Goal: Task Accomplishment & Management: Complete application form

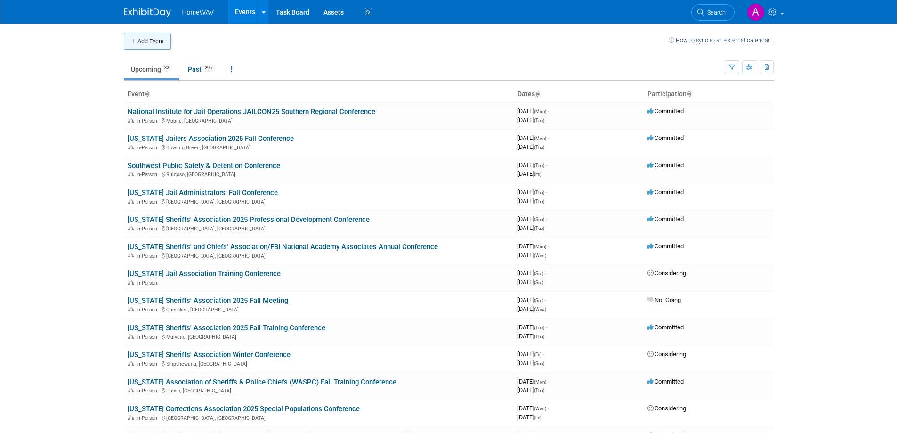
click at [142, 45] on button "Add Event" at bounding box center [147, 41] width 47 height 17
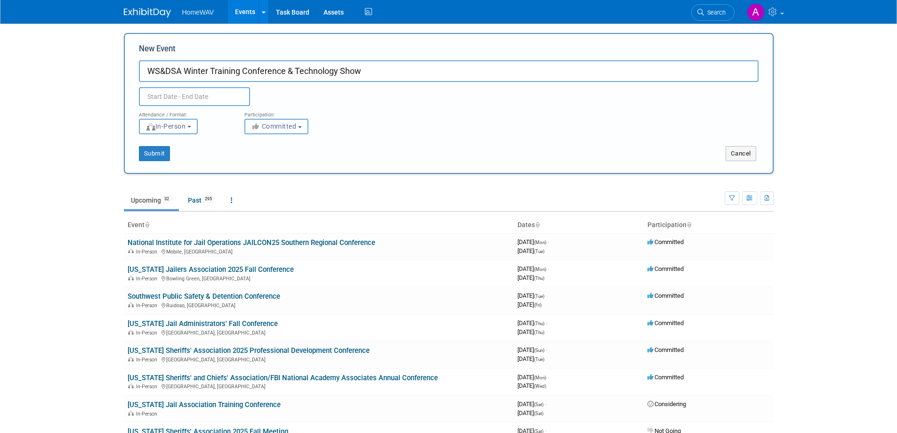
type input "WS&DSA Winter Training Conference & Technology Show"
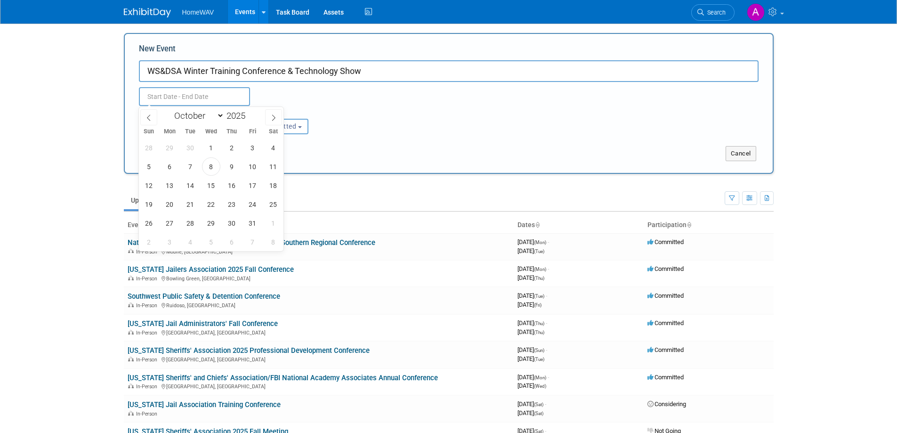
click at [192, 97] on input "text" at bounding box center [194, 96] width 111 height 19
click at [276, 115] on icon at bounding box center [273, 117] width 7 height 7
select select "11"
click at [276, 115] on icon at bounding box center [273, 117] width 7 height 7
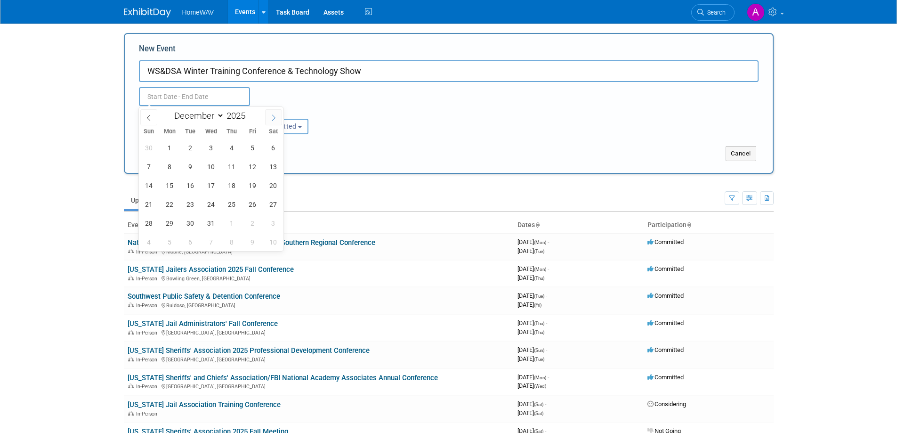
type input "2026"
click at [276, 115] on icon at bounding box center [273, 117] width 7 height 7
select select "1"
click at [152, 166] on span "8" at bounding box center [149, 166] width 18 height 18
click at [208, 166] on span "11" at bounding box center [211, 166] width 18 height 18
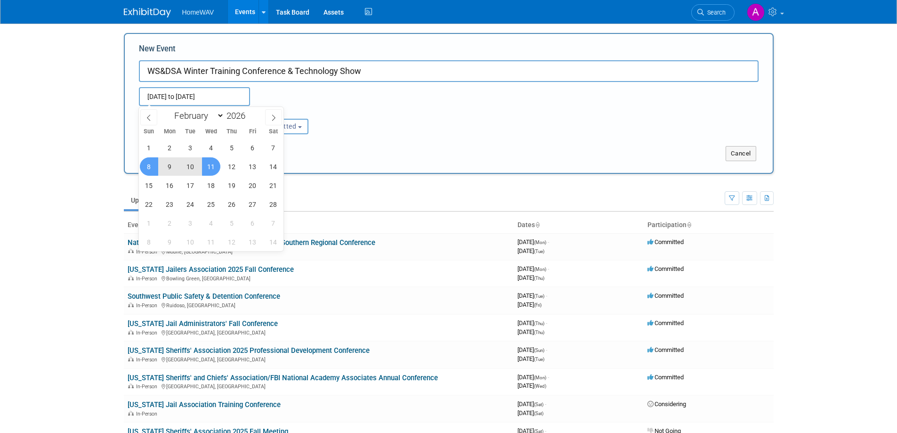
type input "Feb 8, 2026 to Feb 11, 2026"
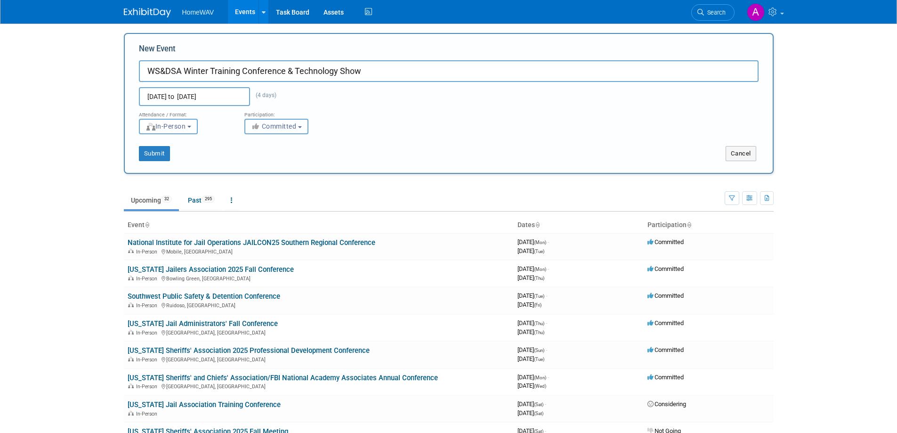
click at [276, 130] on span "Committed" at bounding box center [274, 126] width 46 height 8
click at [275, 159] on label "Considering" at bounding box center [281, 162] width 62 height 12
click at [253, 159] on input "Considering" at bounding box center [250, 162] width 6 height 6
select select "2"
click at [158, 152] on button "Submit" at bounding box center [154, 153] width 31 height 15
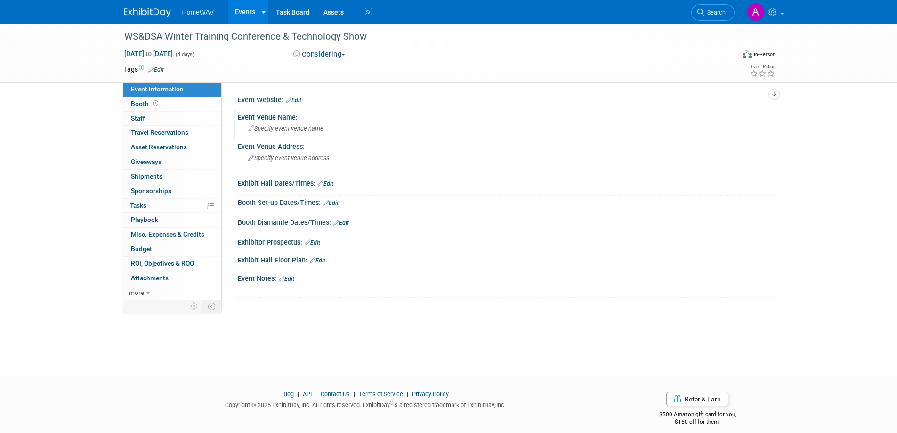
click at [297, 123] on div "Specify event venue name" at bounding box center [506, 128] width 522 height 15
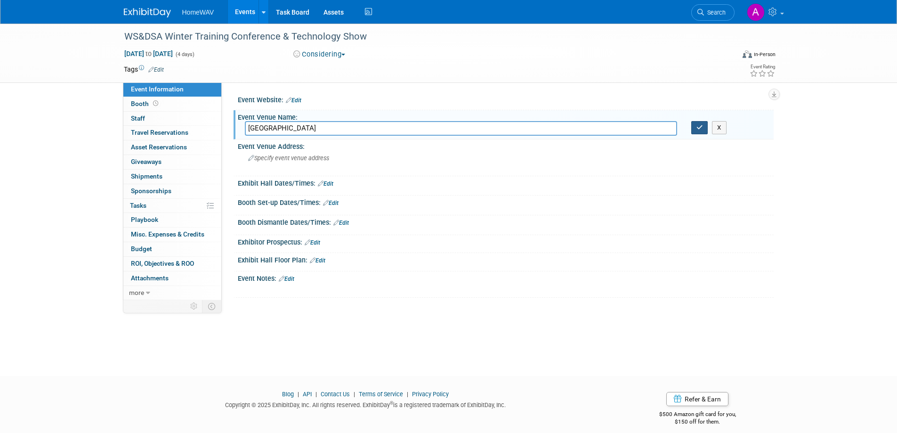
type input "[GEOGRAPHIC_DATA]"
click at [699, 127] on icon "button" at bounding box center [700, 127] width 7 height 6
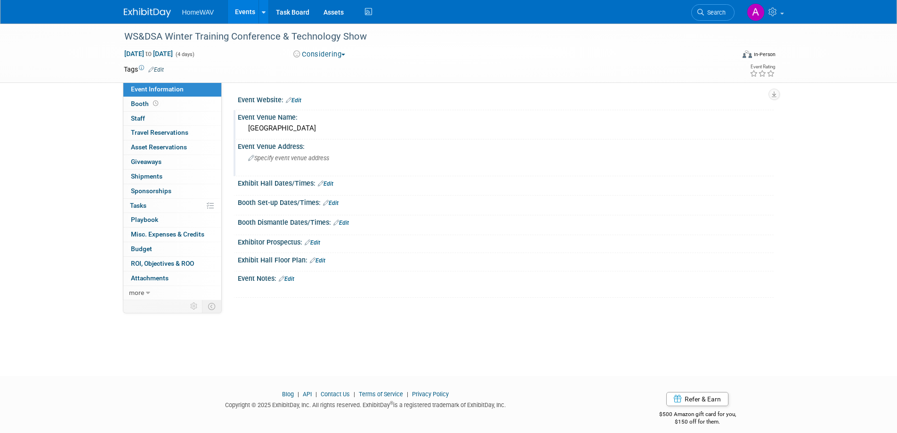
click at [296, 156] on span "Specify event venue address" at bounding box center [288, 157] width 81 height 7
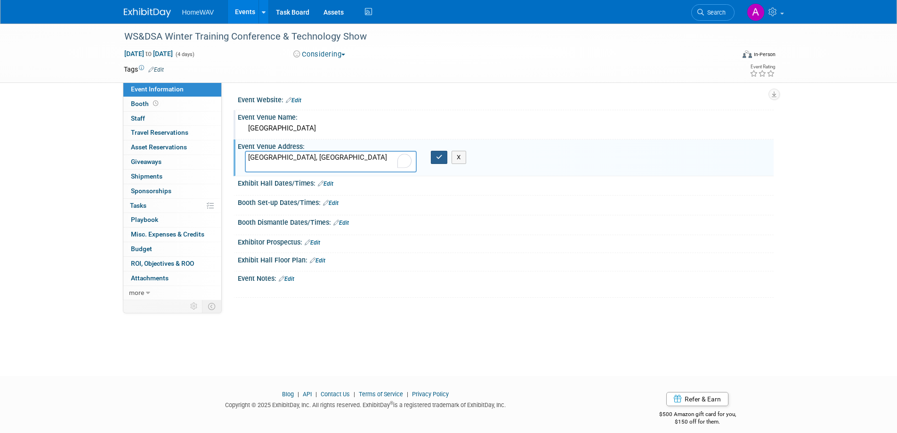
type textarea "[GEOGRAPHIC_DATA], [GEOGRAPHIC_DATA]"
click at [444, 158] on button "button" at bounding box center [439, 157] width 17 height 13
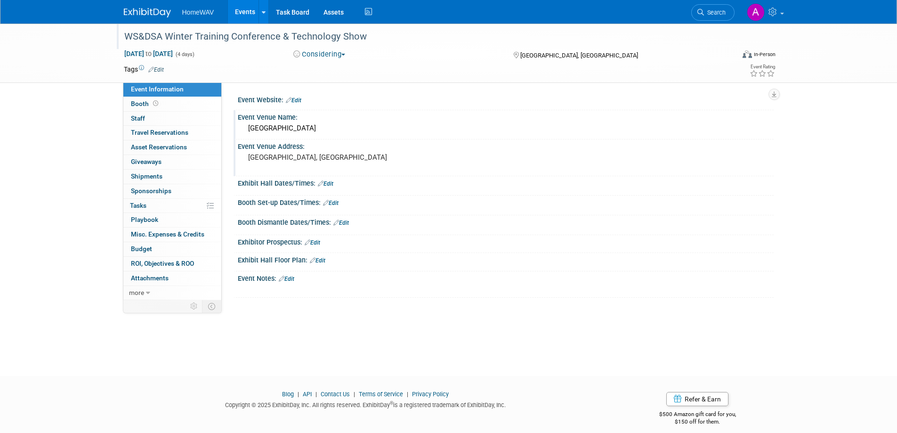
click at [149, 38] on div "WS&DSA Winter Training Conference & Technology Show" at bounding box center [421, 36] width 600 height 17
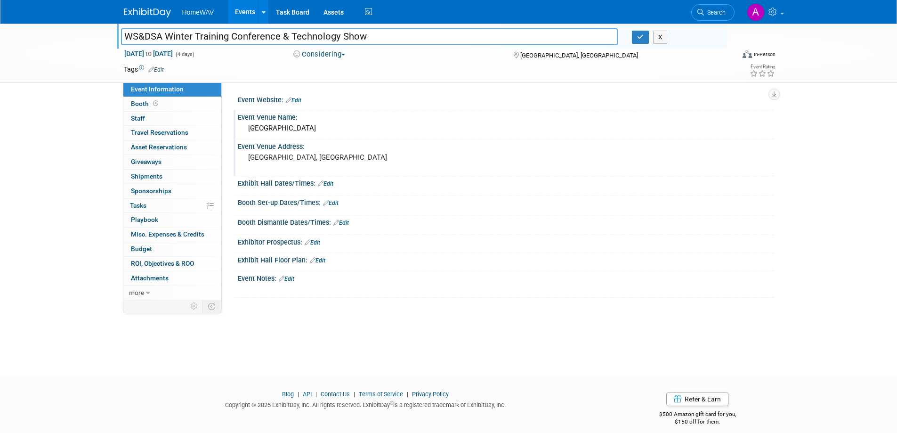
click at [133, 38] on input "WS&DSA Winter Training Conference & Technology Show" at bounding box center [369, 36] width 497 height 16
click at [212, 34] on input "[US_STATE] Sheriffs &DSA Winter Training Conference & Technology Show" at bounding box center [369, 36] width 497 height 16
click at [219, 34] on input "[US_STATE] Sheriffs & DSA Winter Training Conference & Technology Show" at bounding box center [369, 36] width 497 height 16
type input "[US_STATE] Sheriffs & Deputy Sheriffs Association Winter Training Conference & …"
click at [641, 36] on icon "button" at bounding box center [640, 37] width 7 height 6
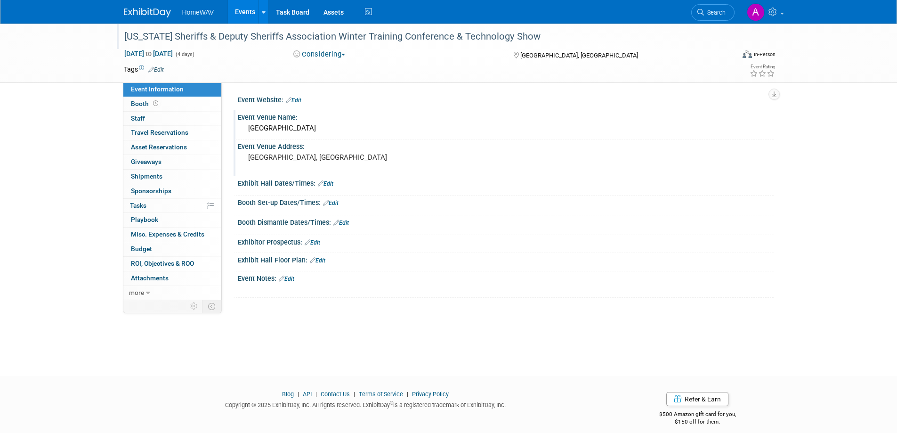
click at [301, 98] on link "Edit" at bounding box center [294, 100] width 16 height 7
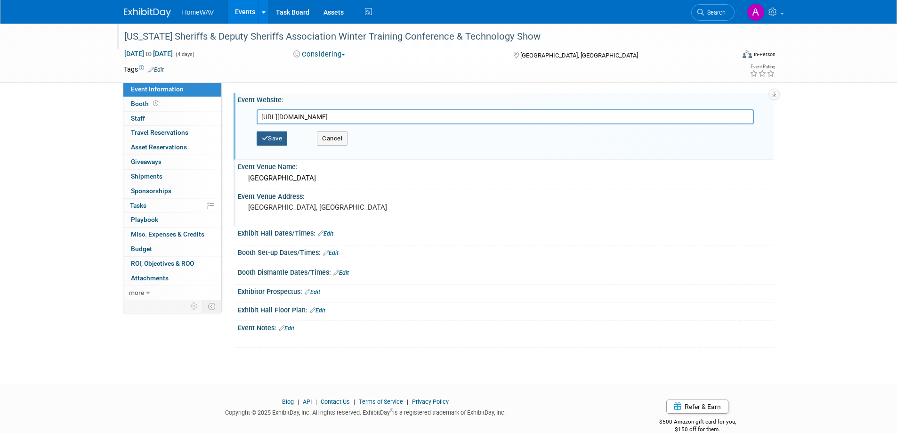
type input "[URL][DOMAIN_NAME]"
click at [275, 138] on button "Save" at bounding box center [272, 138] width 31 height 14
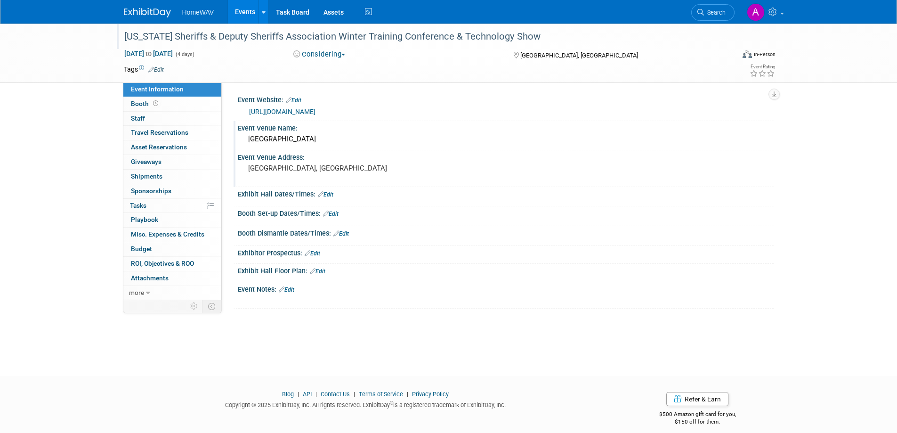
click at [292, 286] on link "Edit" at bounding box center [287, 289] width 16 height 7
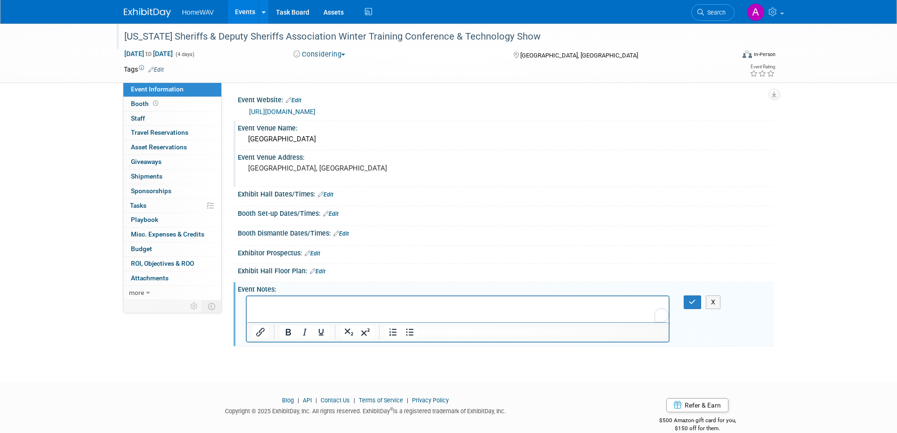
click at [273, 302] on p "To enrich screen reader interactions, please activate Accessibility in Grammarl…" at bounding box center [458, 304] width 412 height 9
paste body "To enrich screen reader interactions, please activate Accessibility in Grammarl…"
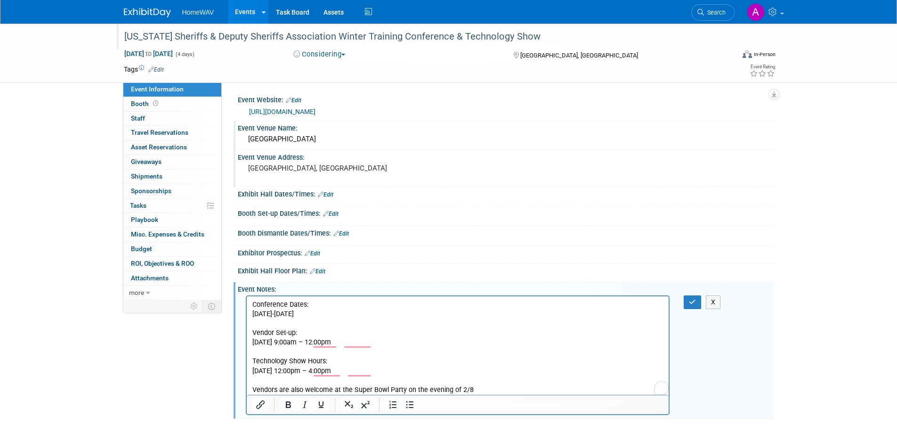
click at [473, 389] on p "Vendors are also welcome at the Super Bowl Party on the evening of 2/8" at bounding box center [458, 389] width 412 height 9
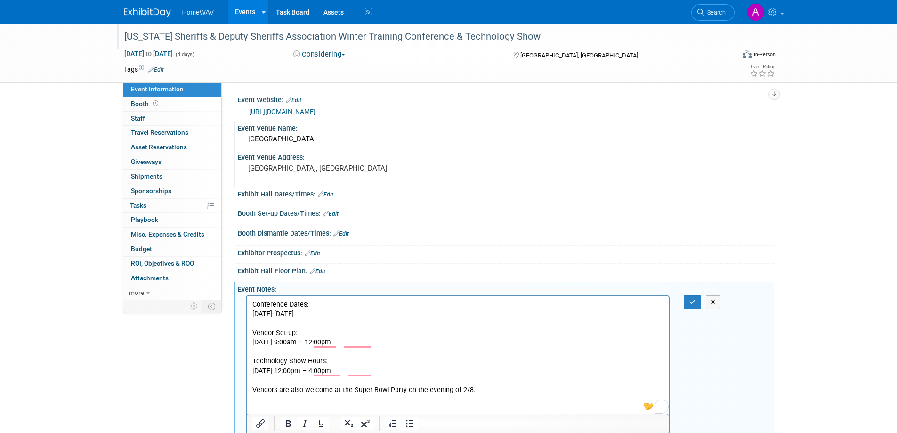
click at [303, 404] on p "To enrich screen reader interactions, please activate Accessibility in Grammarl…" at bounding box center [458, 408] width 412 height 9
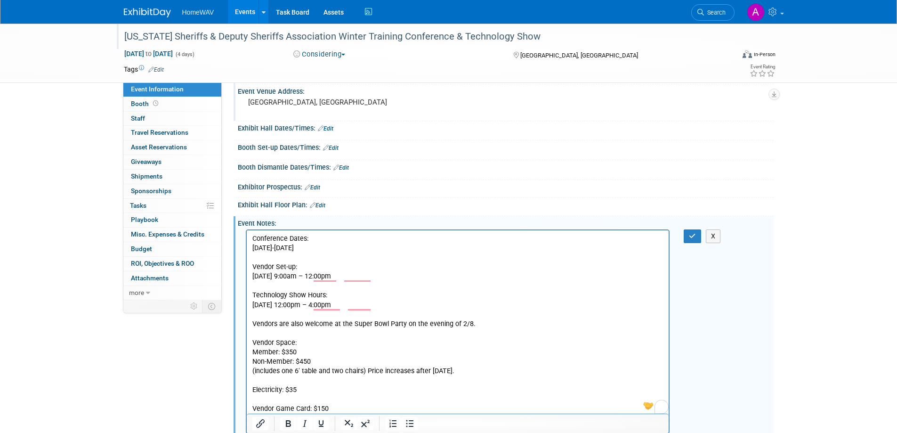
click at [330, 390] on p "Electricity: $35" at bounding box center [458, 389] width 412 height 9
click at [295, 397] on p "To enrich screen reader interactions, please activate Accessibility in Grammarl…" at bounding box center [458, 399] width 412 height 9
click at [700, 232] on button "button" at bounding box center [692, 236] width 17 height 14
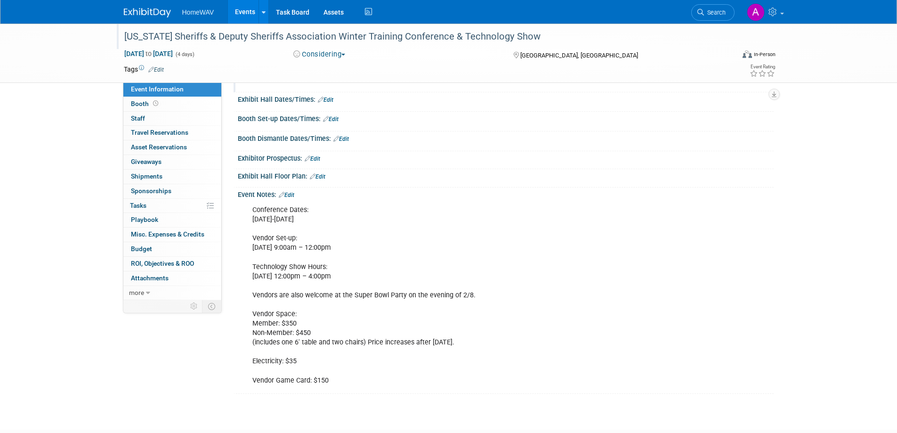
scroll to position [0, 0]
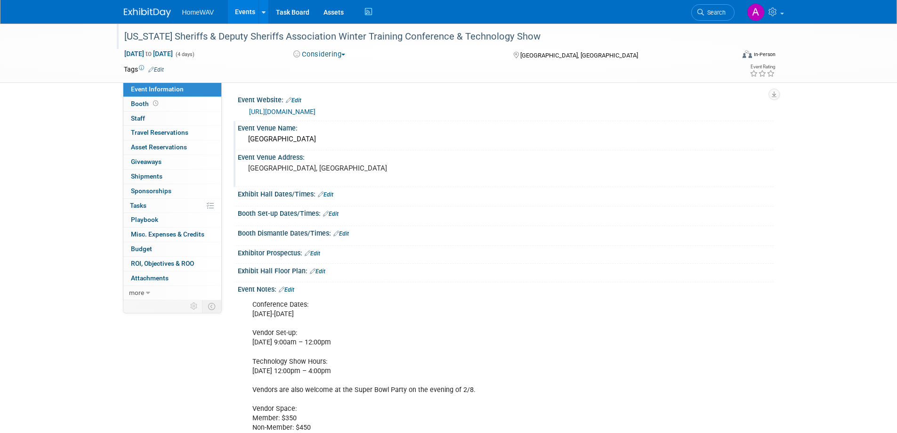
click at [246, 10] on link "Events" at bounding box center [245, 12] width 34 height 24
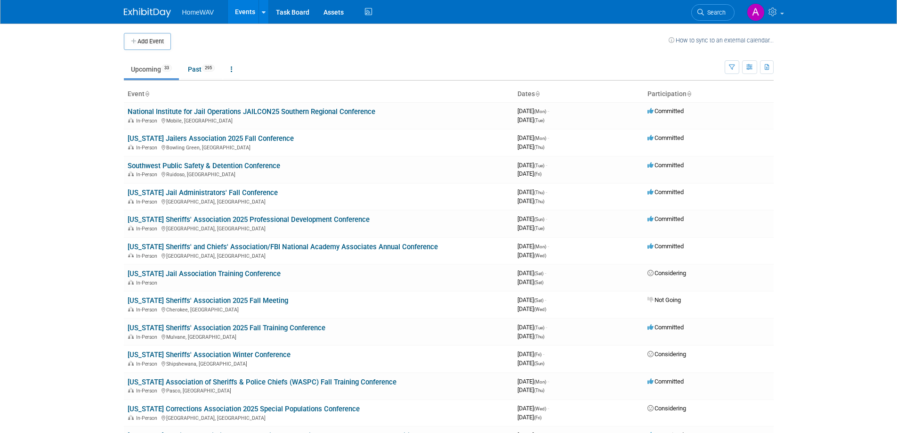
click at [443, 32] on div "Add Event How to sync to an external calendar..." at bounding box center [449, 37] width 650 height 26
